Goal: Information Seeking & Learning: Learn about a topic

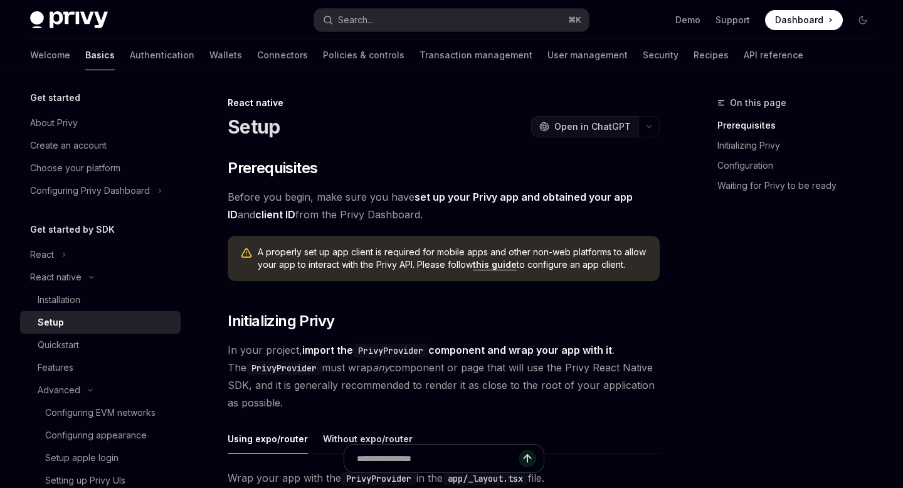
click at [572, 120] on span "Open in ChatGPT" at bounding box center [592, 126] width 76 height 13
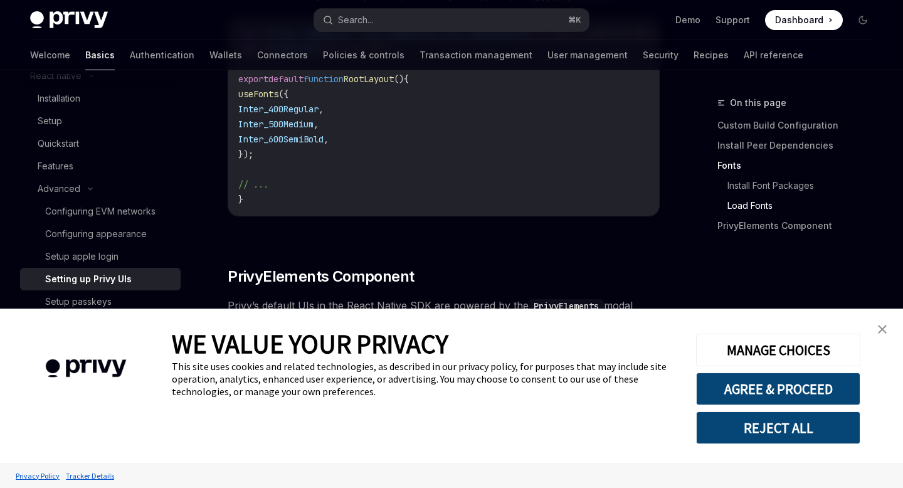
scroll to position [795, 0]
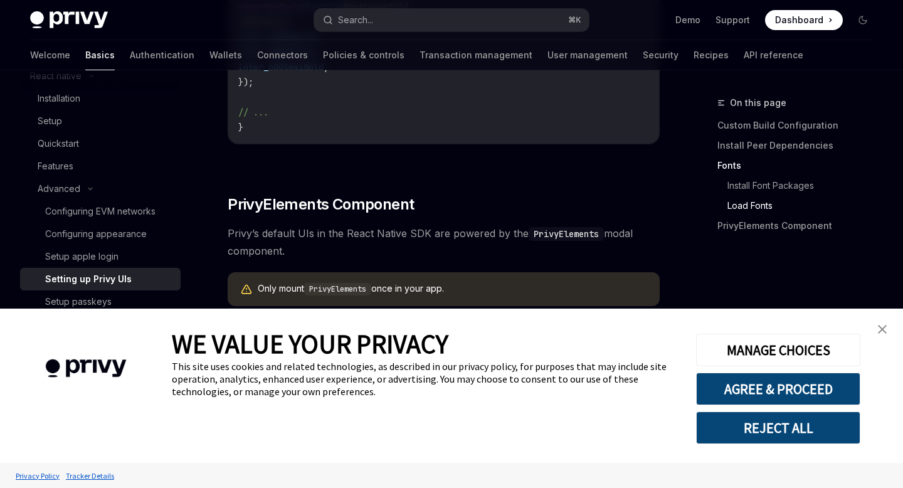
click at [877, 335] on link "close banner" at bounding box center [882, 329] width 25 height 25
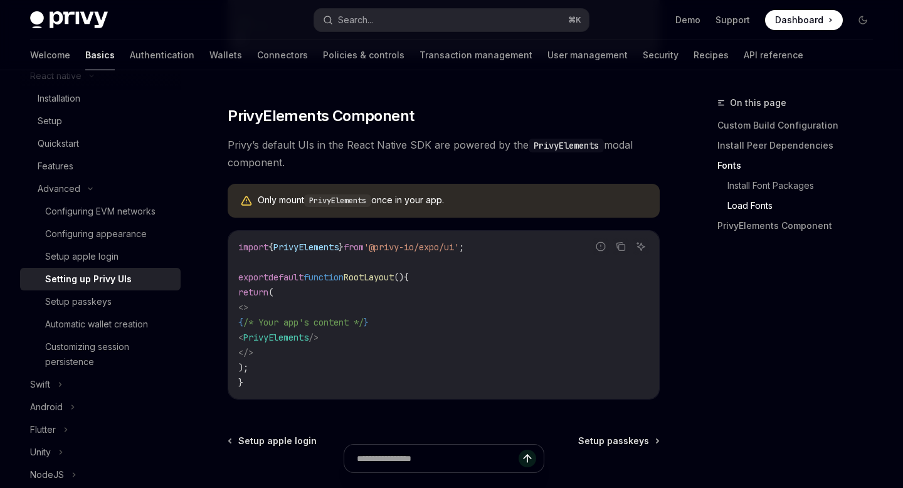
scroll to position [888, 0]
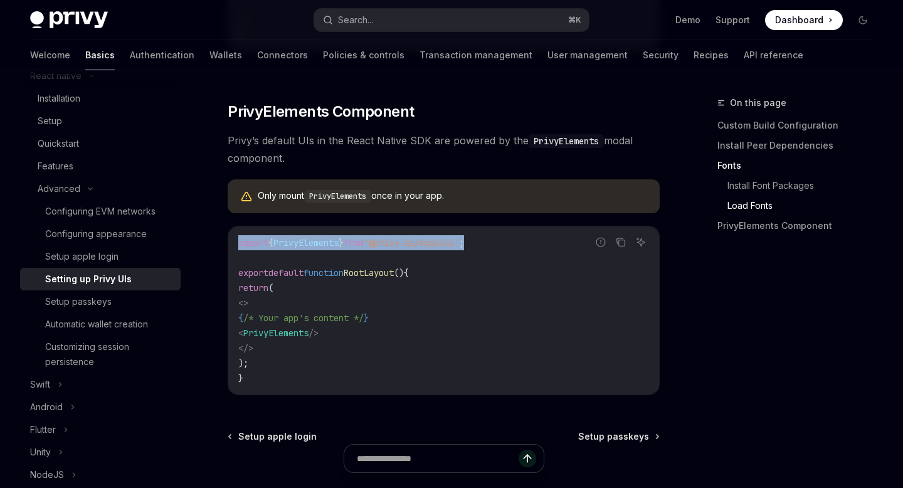
drag, startPoint x: 236, startPoint y: 252, endPoint x: 495, endPoint y: 257, distance: 259.0
click at [495, 257] on div "import { PrivyElements } from '@privy-io/expo/ui' ; export default function Roo…" at bounding box center [443, 310] width 431 height 168
copy span "import { PrivyElements } from '@privy-io/expo/ui' ;"
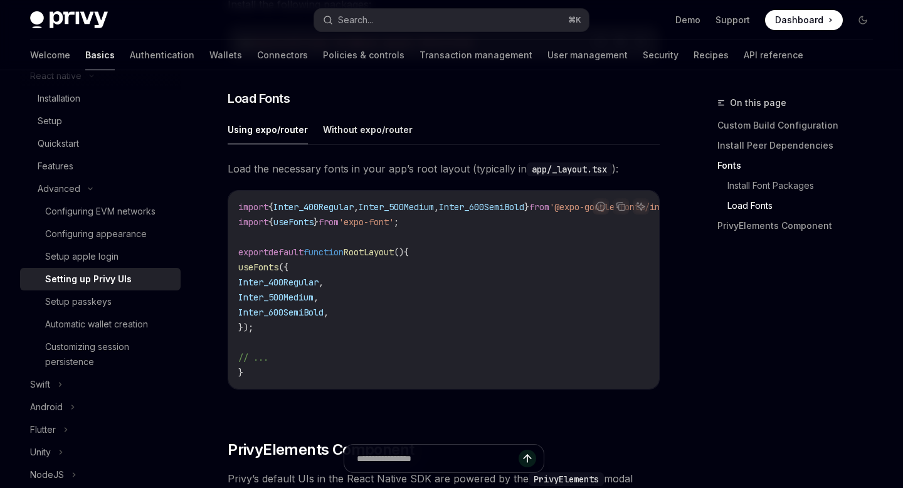
scroll to position [0, 104]
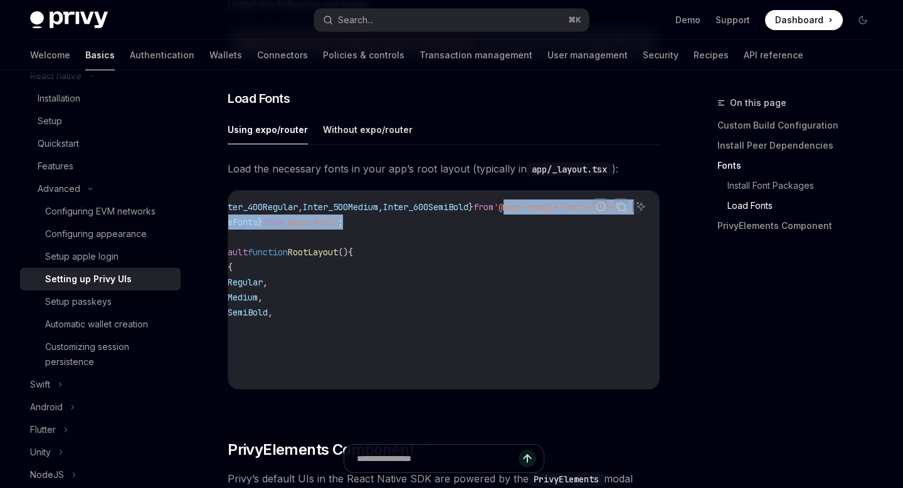
drag, startPoint x: 490, startPoint y: 211, endPoint x: 515, endPoint y: 227, distance: 29.9
click at [515, 227] on code "import { Inter_400Regular , Inter_500Medium , Inter_600SemiBold } from '@expo-g…" at bounding box center [420, 289] width 476 height 181
click at [592, 242] on code "import { Inter_400Regular , Inter_500Medium , Inter_600SemiBold } from '@expo-g…" at bounding box center [420, 289] width 476 height 181
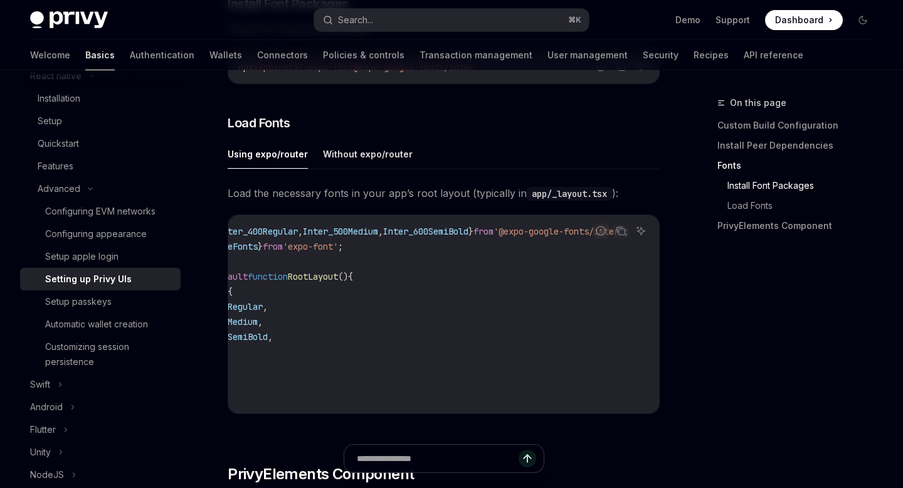
scroll to position [521, 0]
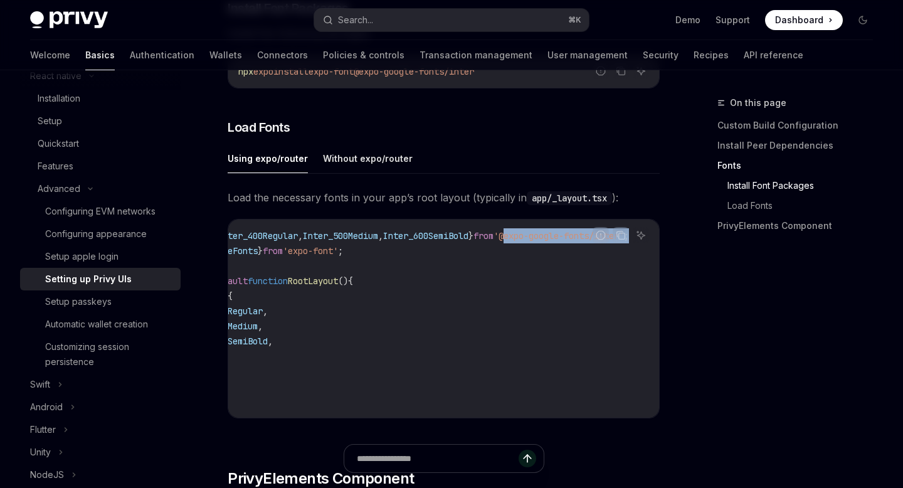
drag, startPoint x: 492, startPoint y: 240, endPoint x: 630, endPoint y: 246, distance: 138.0
click at [630, 246] on code "import { Inter_400Regular , Inter_500Medium , Inter_600SemiBold } from '@expo-g…" at bounding box center [420, 318] width 476 height 181
copy span "@expo-google-fonts/inter' ;"
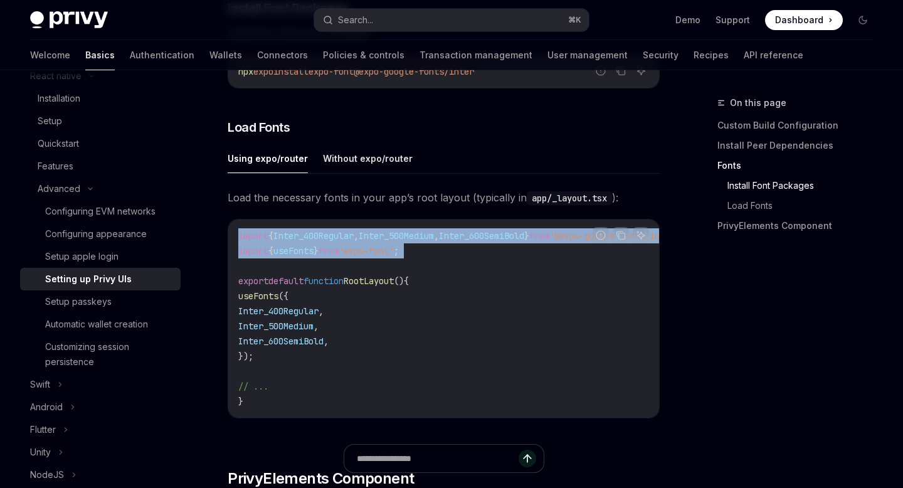
drag, startPoint x: 235, startPoint y: 239, endPoint x: 629, endPoint y: 266, distance: 394.7
click at [629, 266] on div "import { Inter_400Regular , Inter_500Medium , Inter_600SemiBold } from '@expo-g…" at bounding box center [443, 318] width 431 height 198
copy code "import { Inter_400Regular , Inter_500Medium , Inter_600SemiBold } from '@expo-g…"
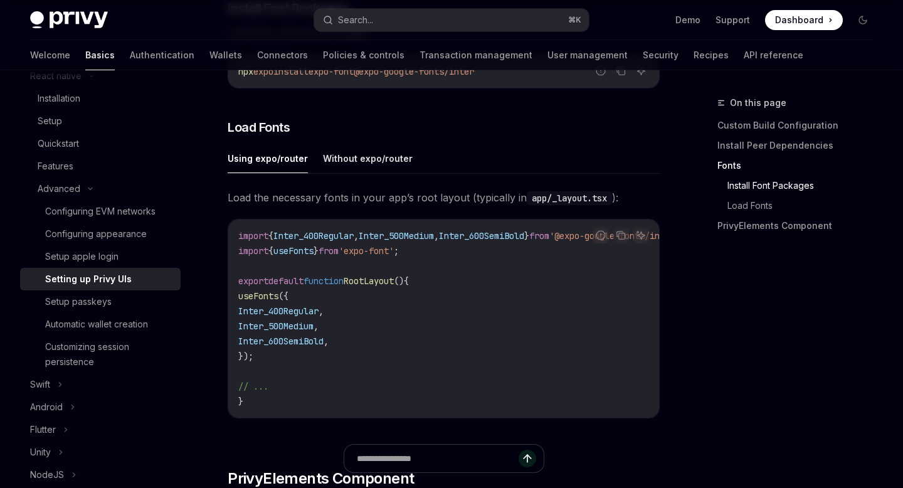
click at [379, 256] on span "'expo-font'" at bounding box center [366, 250] width 55 height 11
drag, startPoint x: 366, startPoint y: 256, endPoint x: 411, endPoint y: 257, distance: 44.5
click at [394, 256] on span "'expo-font'" at bounding box center [366, 250] width 55 height 11
copy span "expo-font"
click at [261, 266] on code "import { Inter_400Regular , Inter_500Medium , Inter_600SemiBold } from '@expo-g…" at bounding box center [476, 318] width 476 height 181
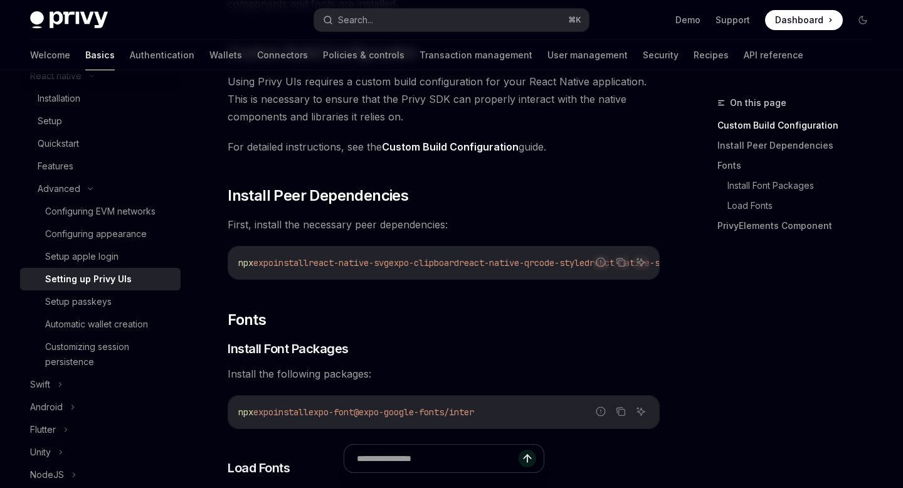
scroll to position [181, 0]
click at [621, 261] on icon "Copy the contents from the code block" at bounding box center [621, 261] width 10 height 10
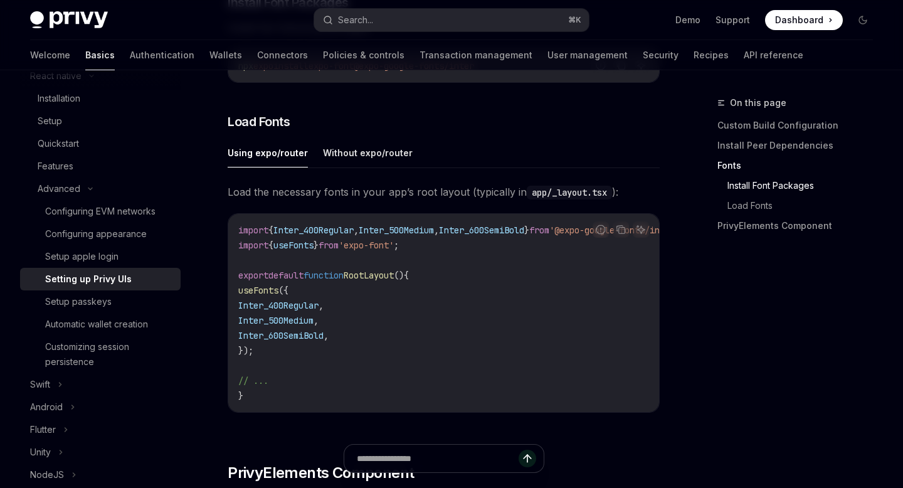
scroll to position [543, 0]
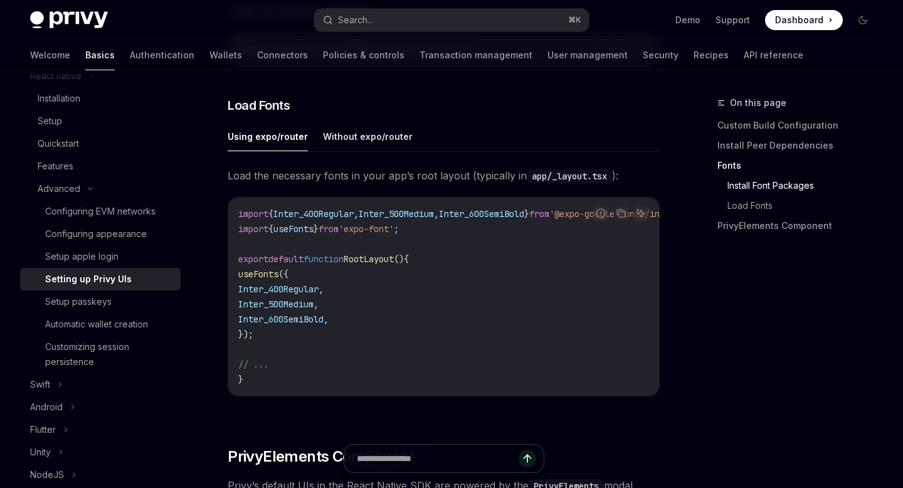
drag, startPoint x: 248, startPoint y: 278, endPoint x: 282, endPoint y: 334, distance: 65.3
click at [282, 334] on code "import { Inter_400Regular , Inter_500Medium , Inter_600SemiBold } from '@expo-g…" at bounding box center [476, 296] width 476 height 181
copy code "useFonts ({ Inter_400Regular , Inter_500Medium , Inter_600SemiBold , });"
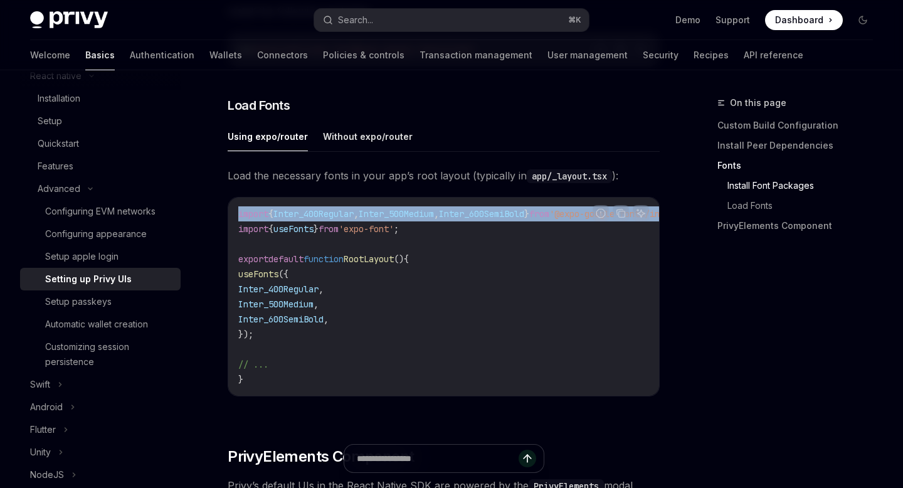
scroll to position [0, 104]
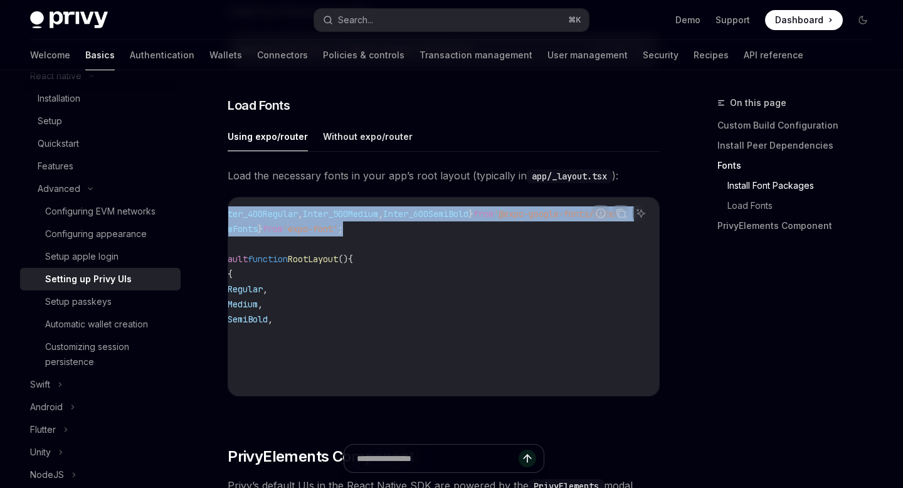
drag, startPoint x: 235, startPoint y: 220, endPoint x: 544, endPoint y: 227, distance: 308.5
click at [544, 227] on div "import { Inter_400Regular , Inter_500Medium , Inter_600SemiBold } from '@expo-g…" at bounding box center [443, 296] width 431 height 198
copy code "import { Inter_400Regular , Inter_500Medium , Inter_600SemiBold } from '@expo-g…"
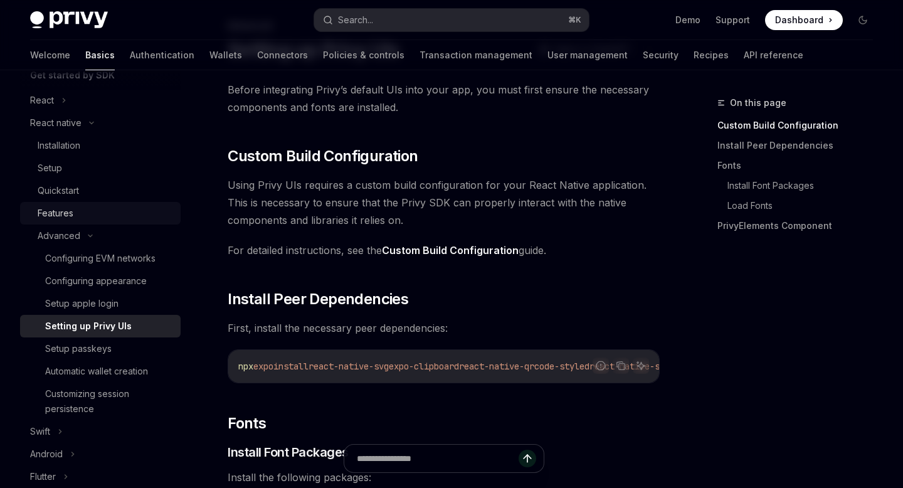
scroll to position [150, 0]
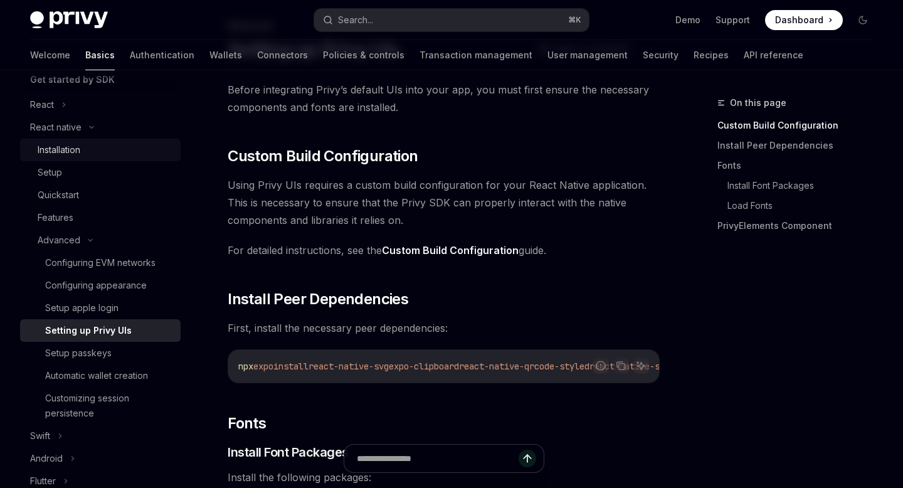
click at [65, 154] on div "Installation" at bounding box center [59, 149] width 43 height 15
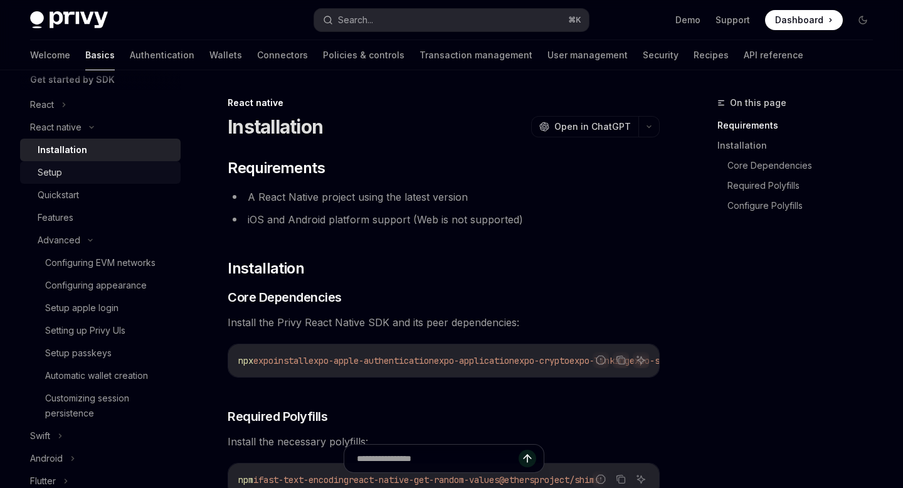
click at [65, 167] on div "Setup" at bounding box center [105, 172] width 135 height 15
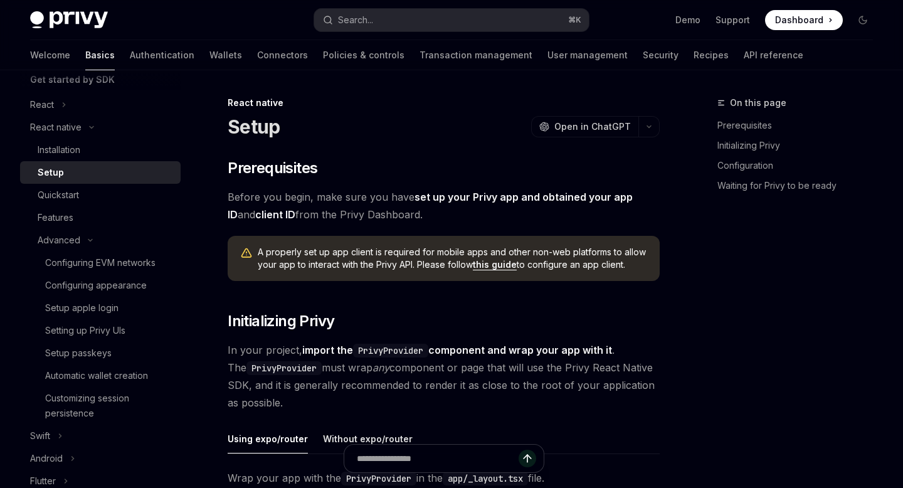
type textarea "*"
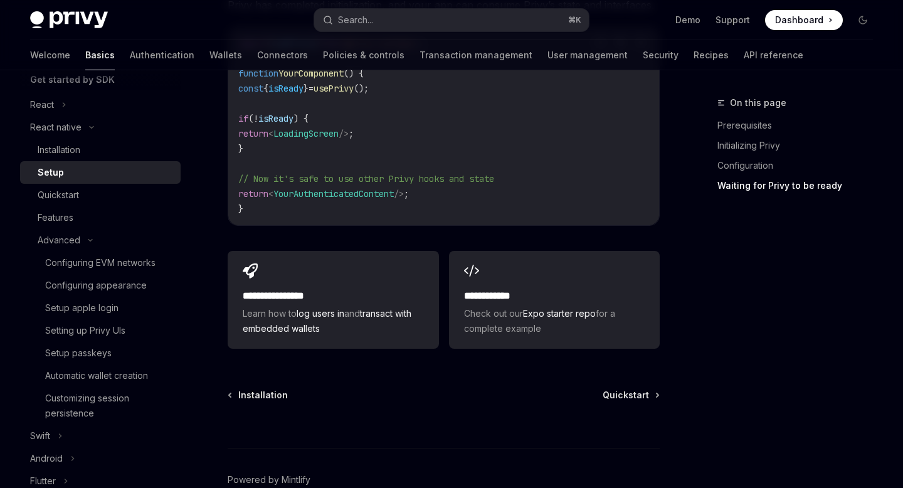
scroll to position [1263, 0]
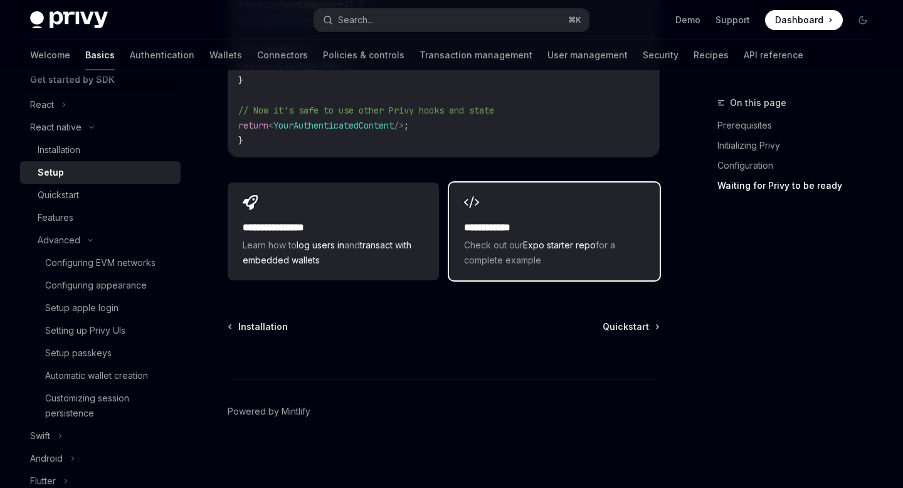
click at [479, 275] on div "**********" at bounding box center [554, 231] width 211 height 98
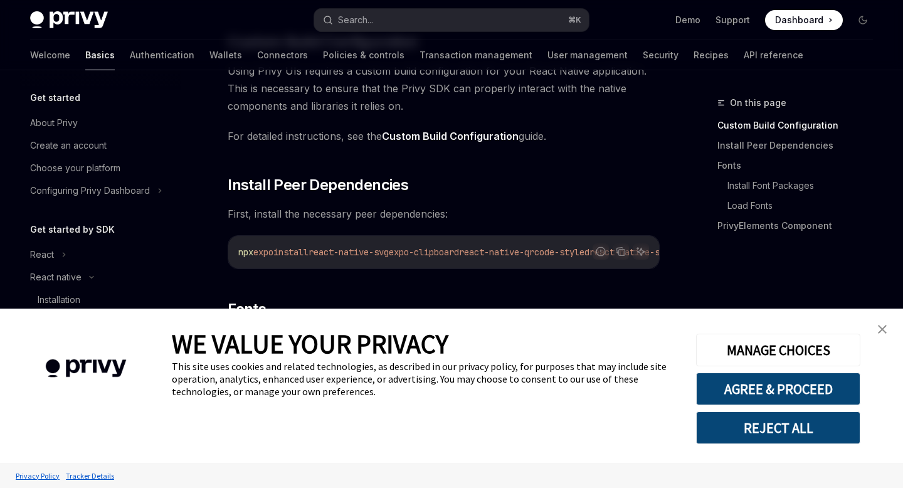
scroll to position [201, 0]
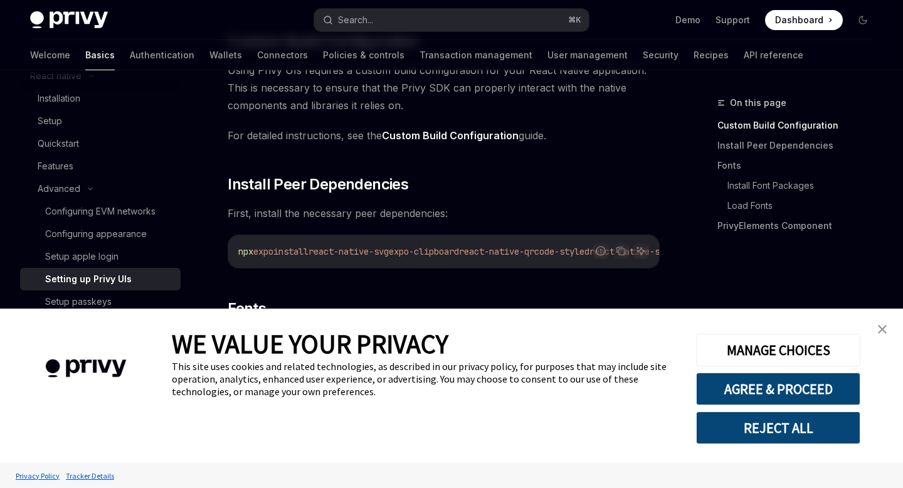
click at [882, 324] on link "close banner" at bounding box center [882, 329] width 25 height 25
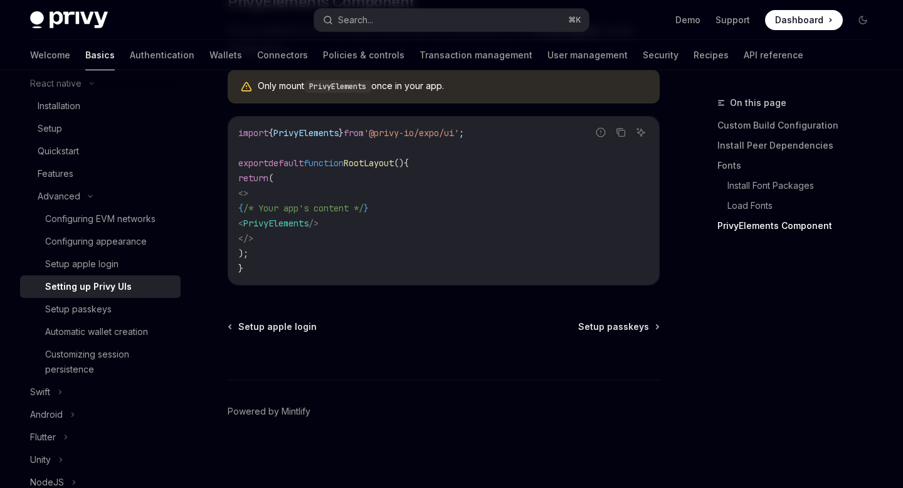
scroll to position [190, 0]
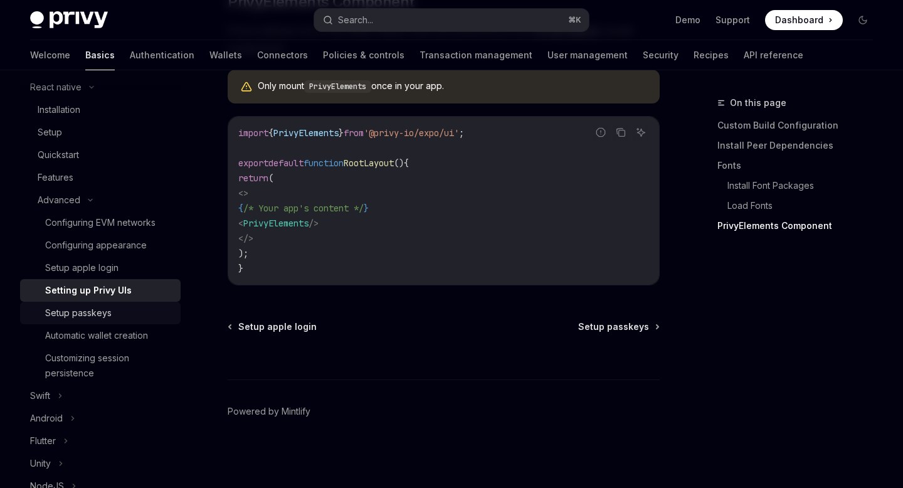
click at [106, 313] on div "Setup passkeys" at bounding box center [78, 312] width 66 height 15
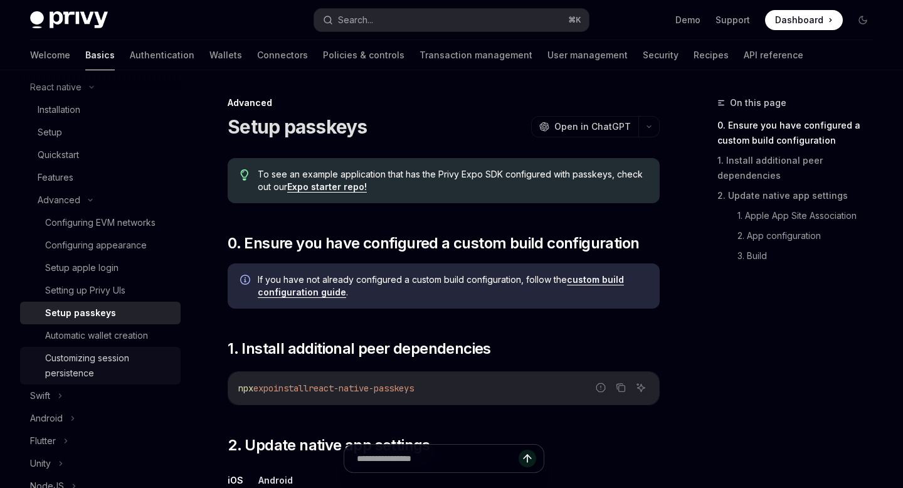
click at [108, 362] on div "Customizing session persistence" at bounding box center [109, 365] width 128 height 30
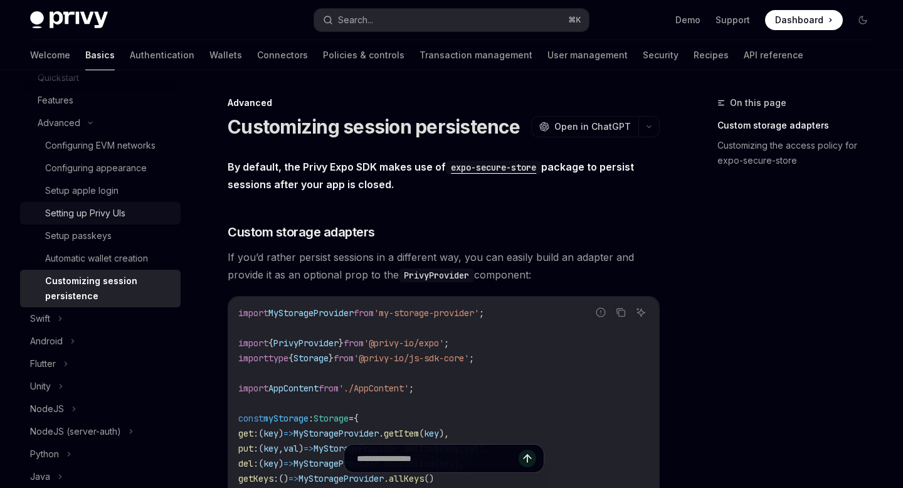
scroll to position [283, 0]
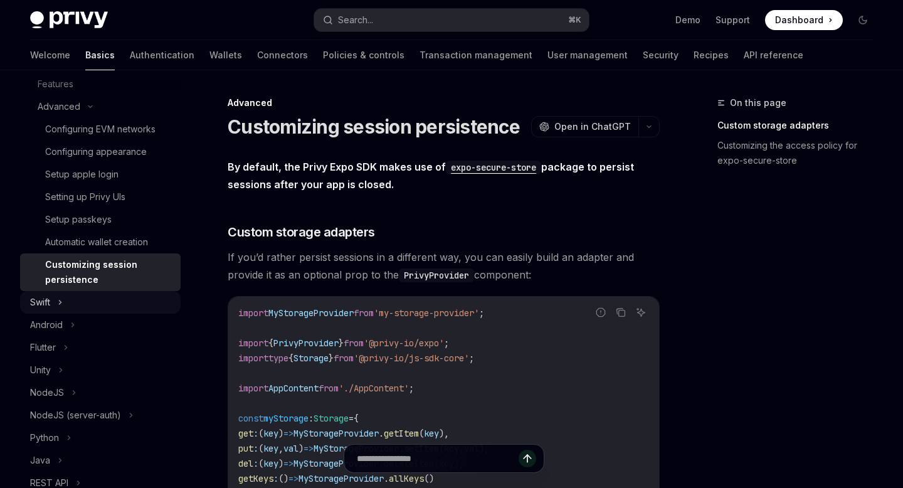
click at [50, 307] on div "Swift" at bounding box center [40, 302] width 20 height 15
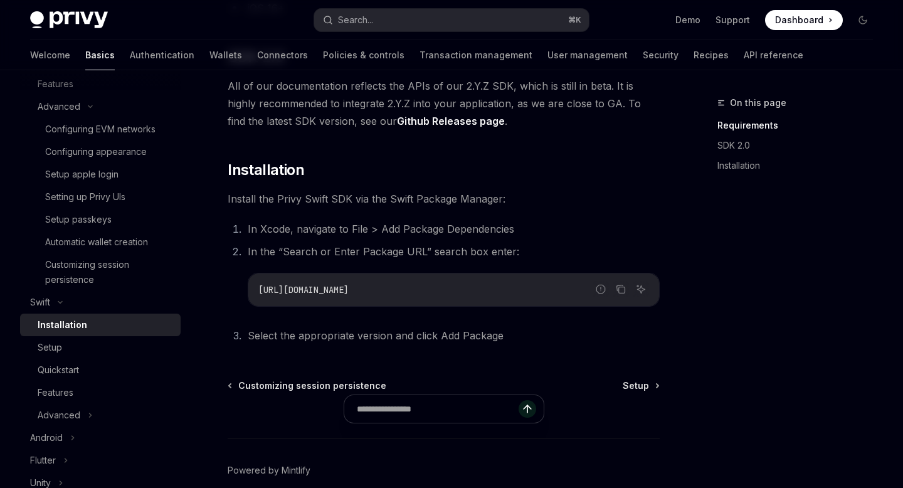
scroll to position [248, 0]
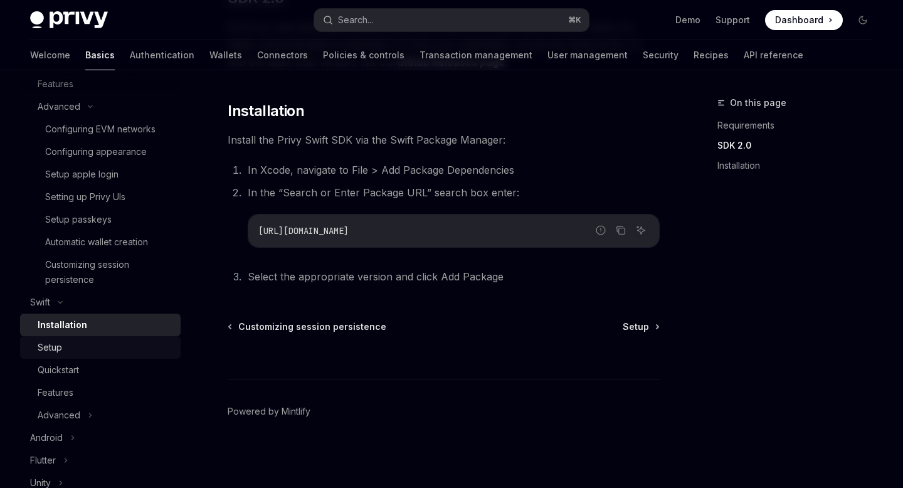
click at [89, 349] on div "Setup" at bounding box center [105, 347] width 135 height 15
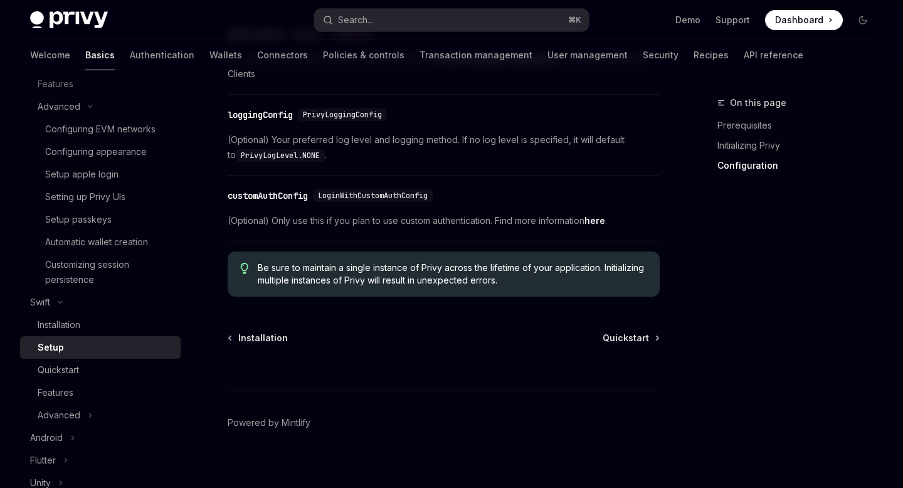
scroll to position [772, 0]
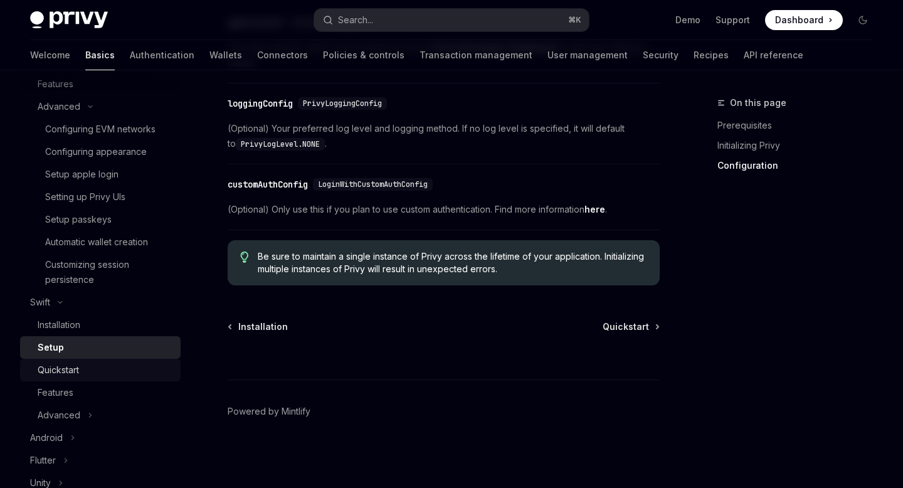
click at [55, 374] on div "Quickstart" at bounding box center [58, 369] width 41 height 15
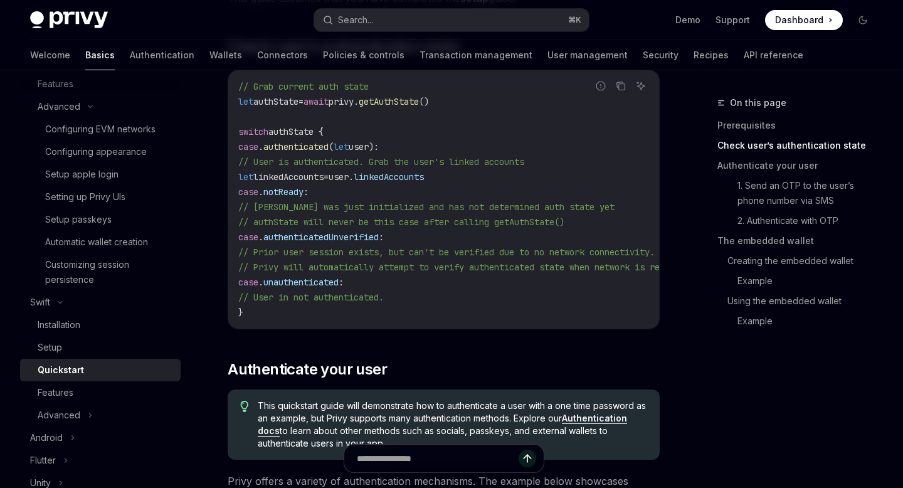
scroll to position [249, 0]
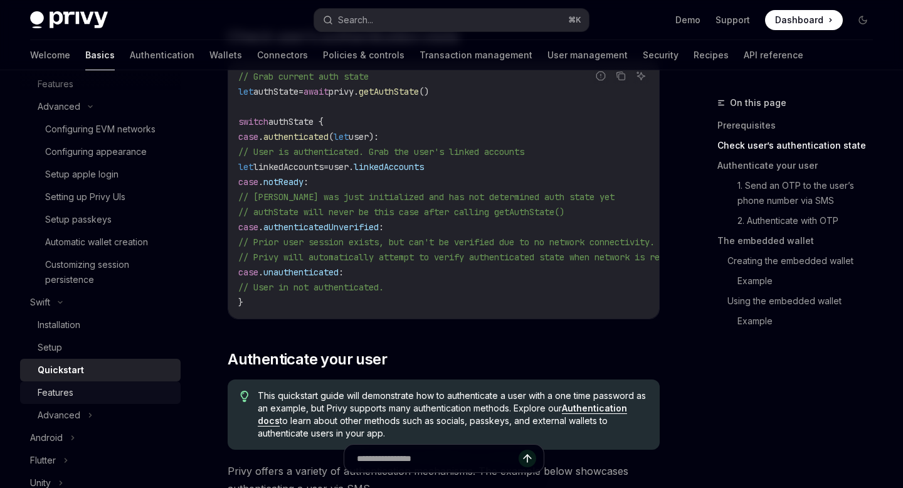
click at [80, 392] on div "Features" at bounding box center [105, 392] width 135 height 15
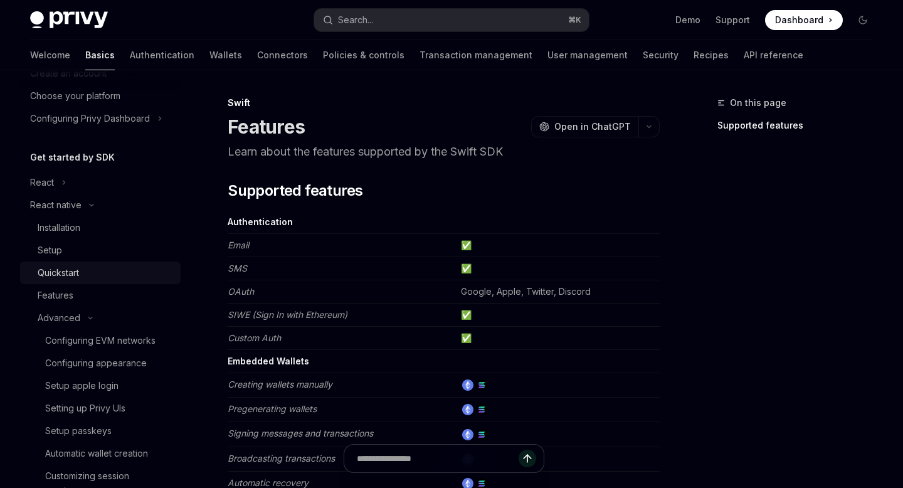
scroll to position [128, 0]
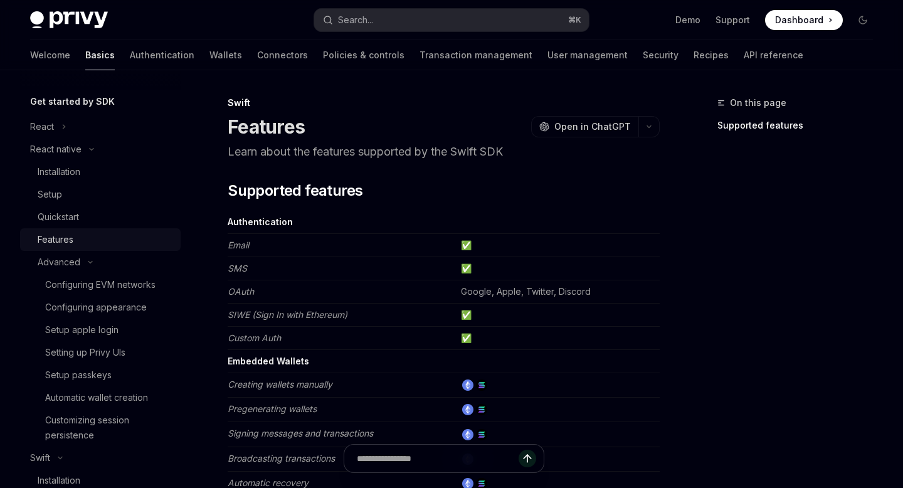
click at [71, 244] on div "Features" at bounding box center [56, 239] width 36 height 15
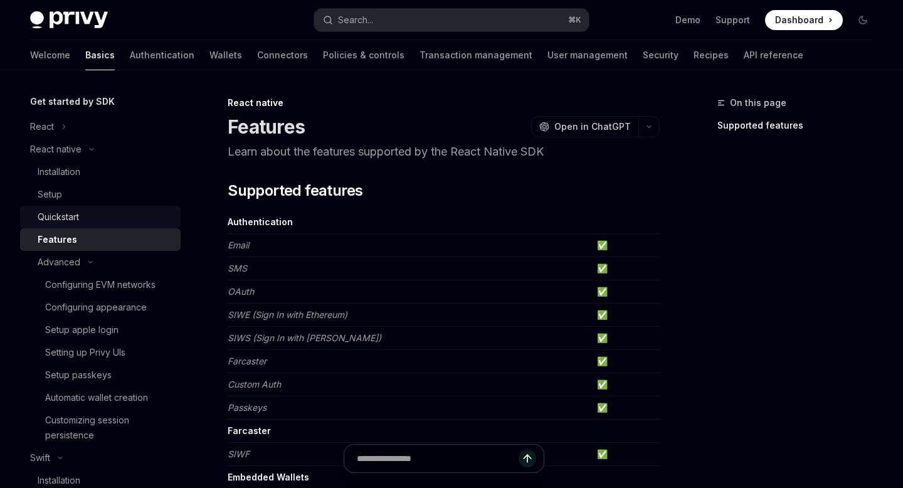
click at [72, 214] on div "Quickstart" at bounding box center [58, 216] width 41 height 15
type textarea "*"
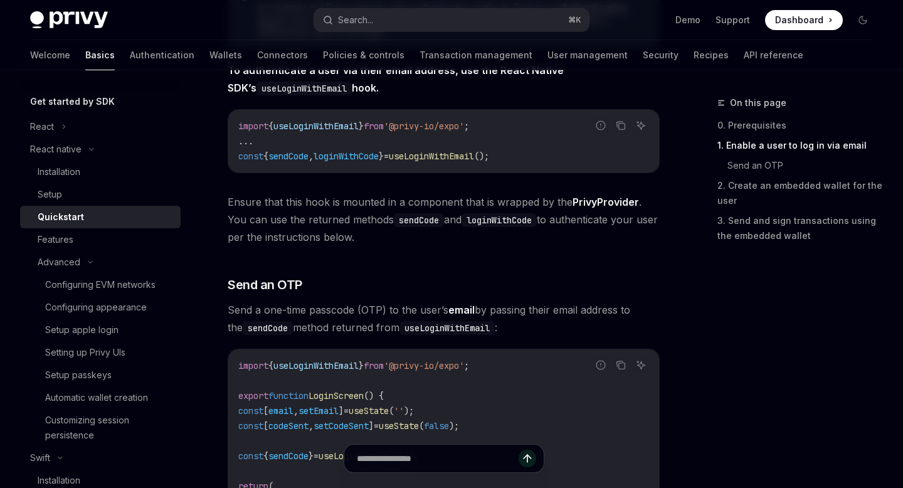
scroll to position [339, 0]
